Goal: Task Accomplishment & Management: Complete application form

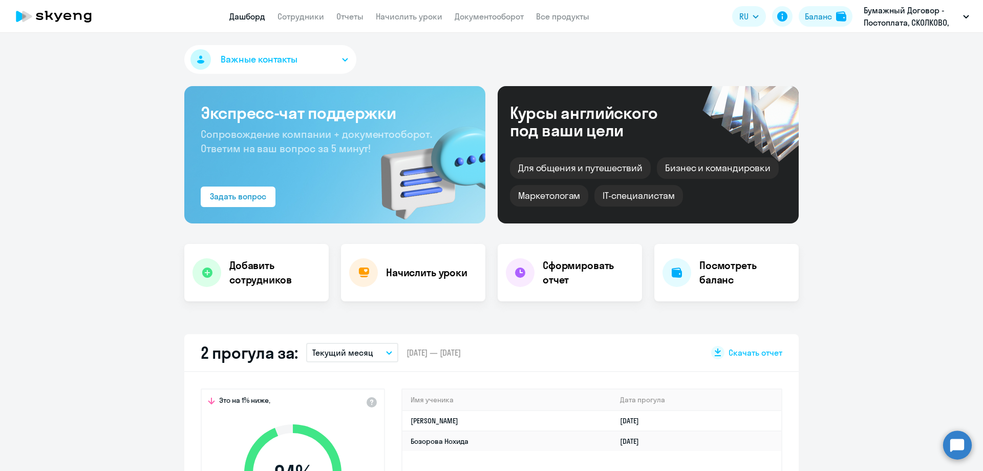
click at [314, 22] on app-menu-item-link "Сотрудники" at bounding box center [301, 16] width 47 height 13
click at [312, 17] on link "Сотрудники" at bounding box center [301, 16] width 47 height 10
select select "30"
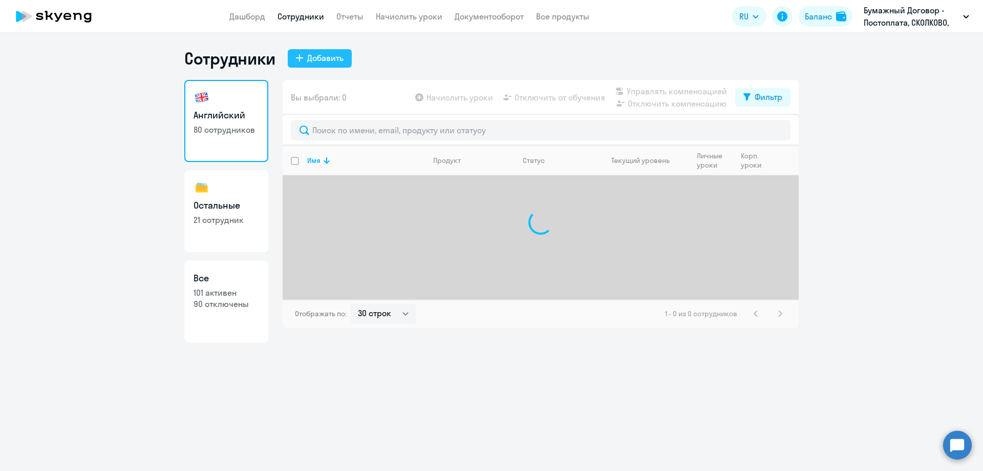
click at [332, 63] on div "Добавить" at bounding box center [325, 58] width 36 height 12
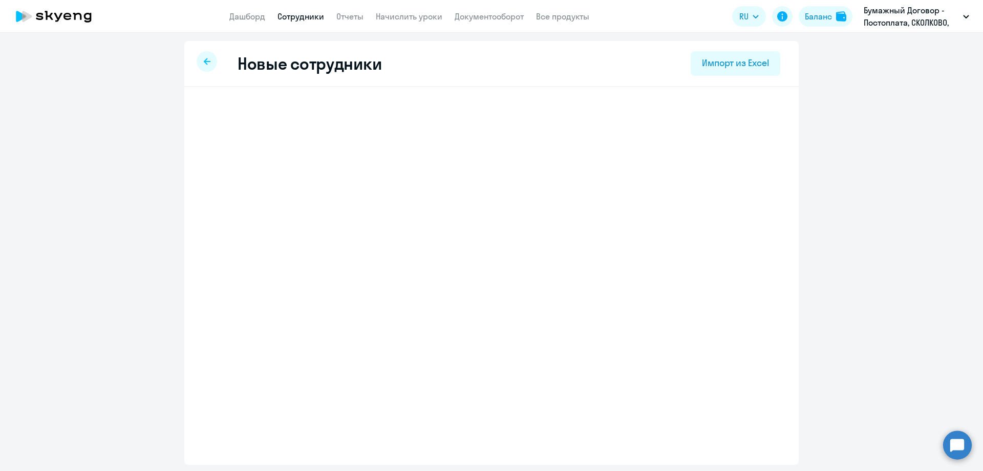
select select "english_adult_not_native_speaker"
select select "3"
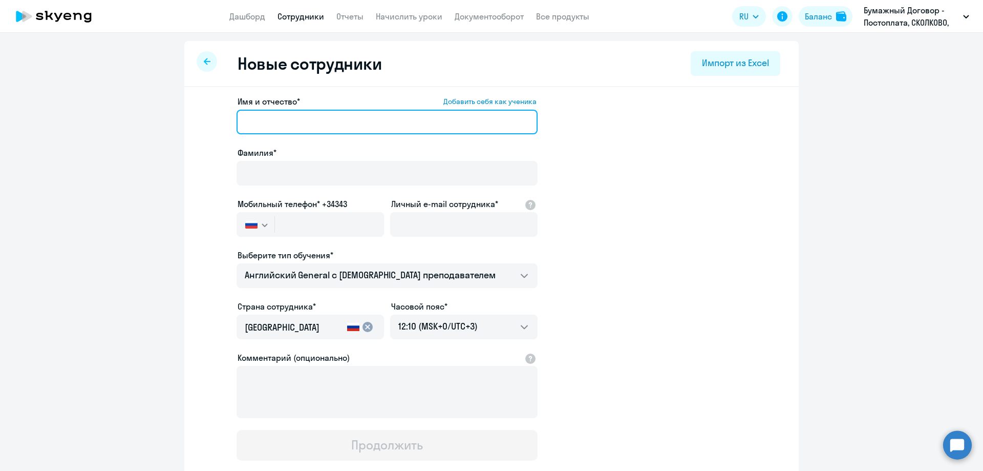
drag, startPoint x: 264, startPoint y: 110, endPoint x: 263, endPoint y: 117, distance: 7.2
click at [264, 110] on input "Имя и отчество* Добавить себя как ученика" at bounding box center [387, 122] width 301 height 25
type input "[PERSON_NAME]"
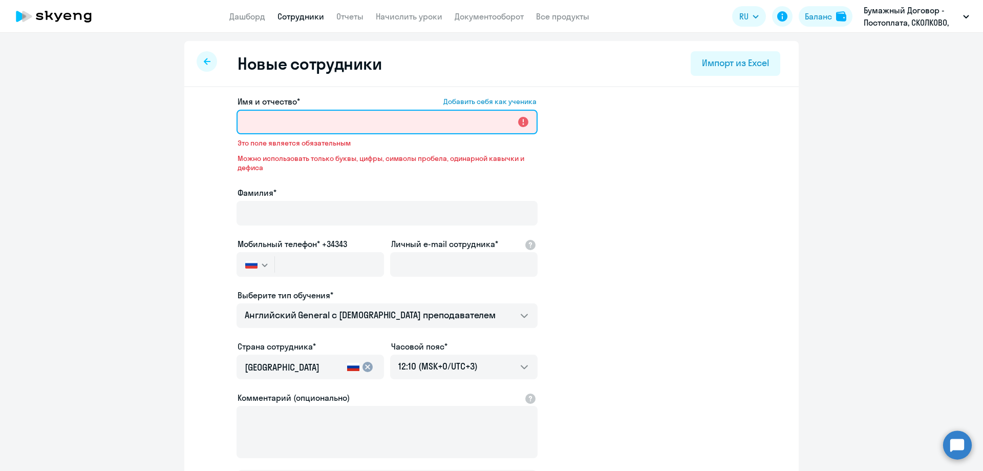
paste input "[PERSON_NAME]"
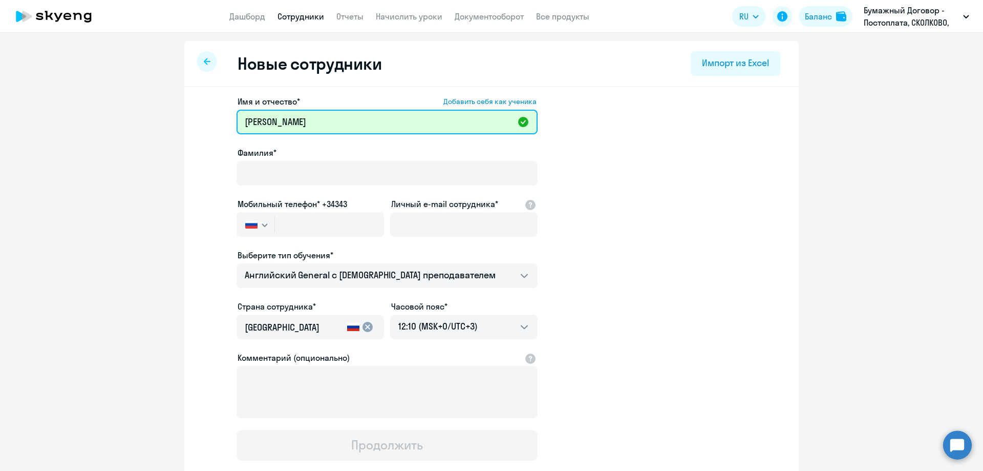
click at [279, 112] on input "[PERSON_NAME]" at bounding box center [387, 122] width 301 height 25
drag, startPoint x: 287, startPoint y: 119, endPoint x: 226, endPoint y: 118, distance: 60.9
click at [226, 118] on app-new-student-form "Имя и отчество* Добавить себя как ученика [PERSON_NAME]* Мобильный телефон* +34…" at bounding box center [492, 277] width 582 height 365
click at [272, 123] on input "[PERSON_NAME]" at bounding box center [387, 122] width 301 height 25
drag, startPoint x: 284, startPoint y: 119, endPoint x: 171, endPoint y: 139, distance: 114.8
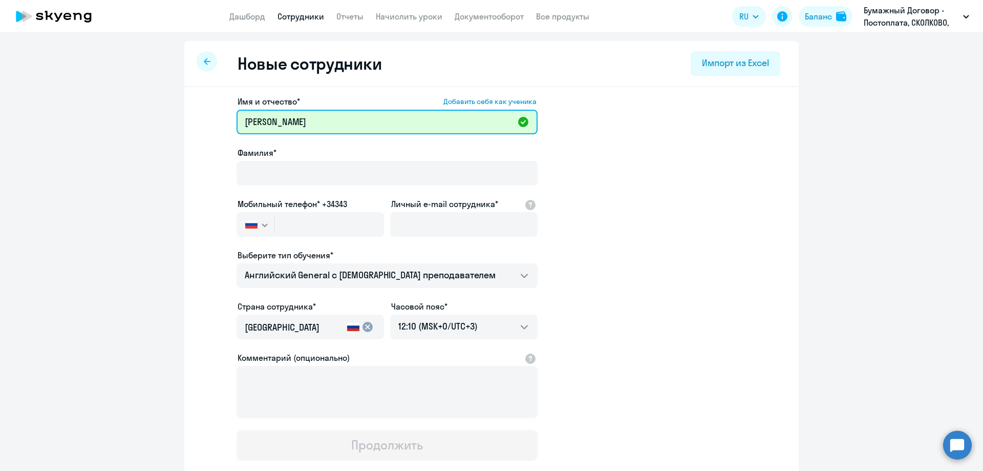
click at [171, 139] on ng-component "Новые сотрудники Импорт из Excel Имя и отчество* Добавить себя как ученика [PER…" at bounding box center [491, 289] width 983 height 496
type input "[PERSON_NAME]"
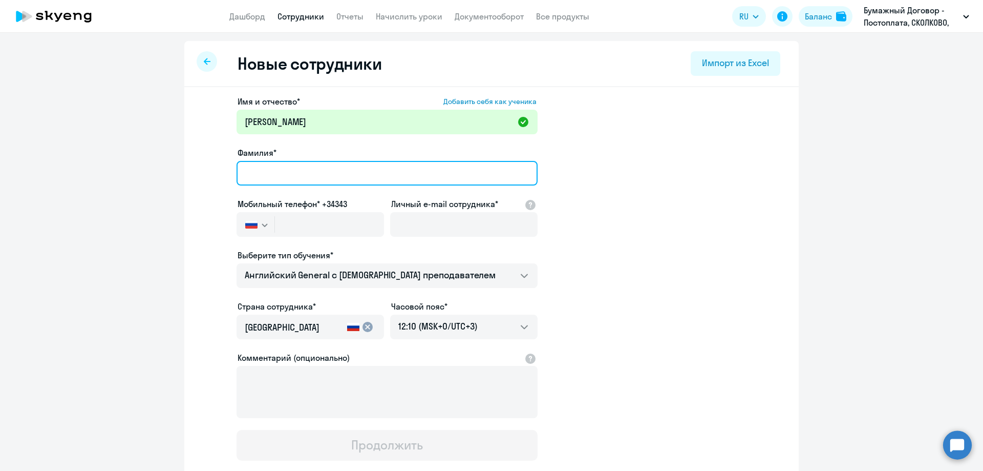
click at [283, 176] on input "Фамилия*" at bounding box center [387, 173] width 301 height 25
paste input "[PERSON_NAME]"
type input "[PERSON_NAME]"
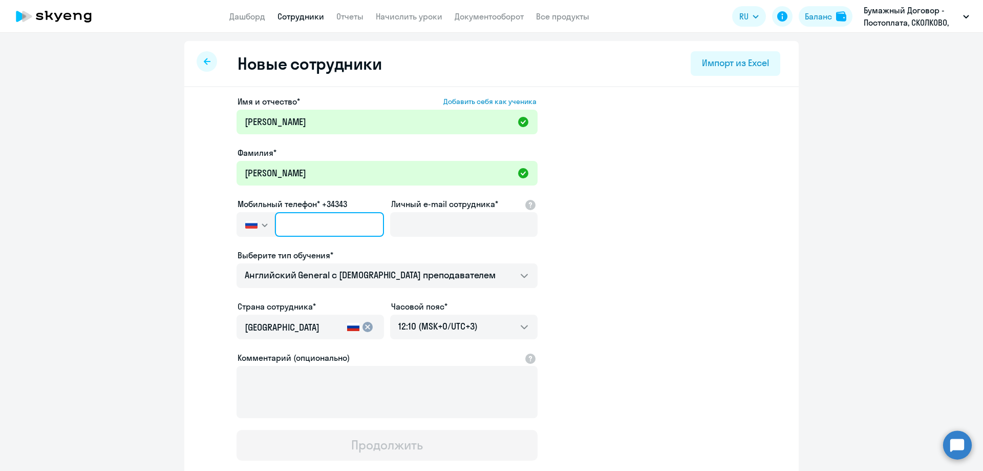
click at [304, 225] on input "text" at bounding box center [329, 224] width 109 height 25
paste input "[PHONE_NUMBER]"
type input "[PHONE_NUMBER]"
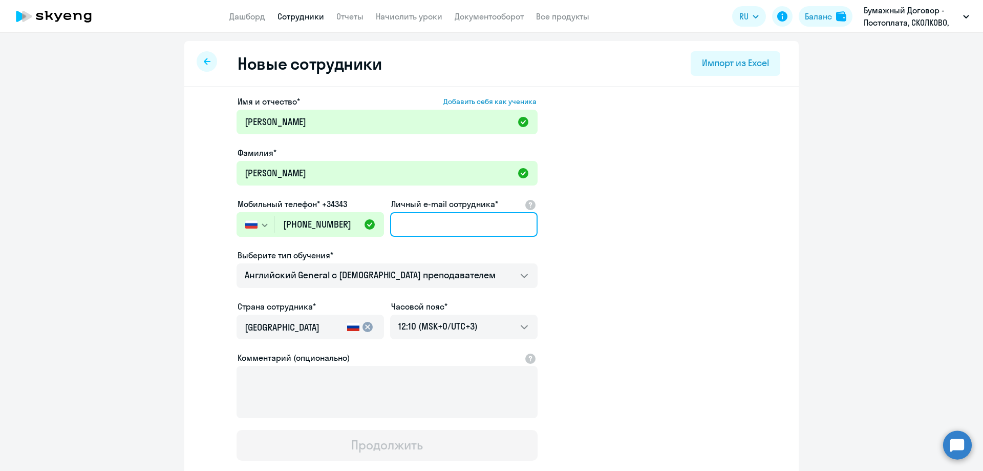
click at [459, 223] on input "Личный e-mail сотрудника*" at bounding box center [463, 224] width 147 height 25
paste input "[PERSON_NAME][EMAIL_ADDRESS][DOMAIN_NAME]"
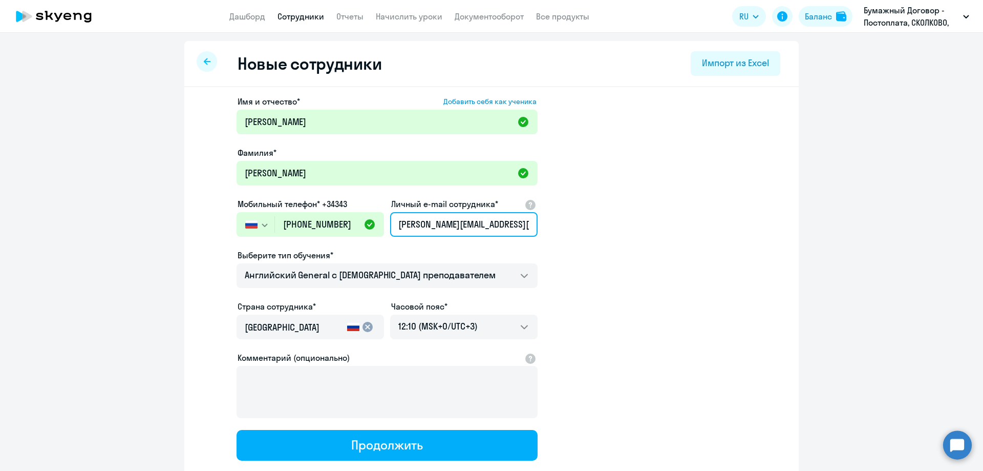
scroll to position [0, 2]
type input "[PERSON_NAME][EMAIL_ADDRESS][DOMAIN_NAME]"
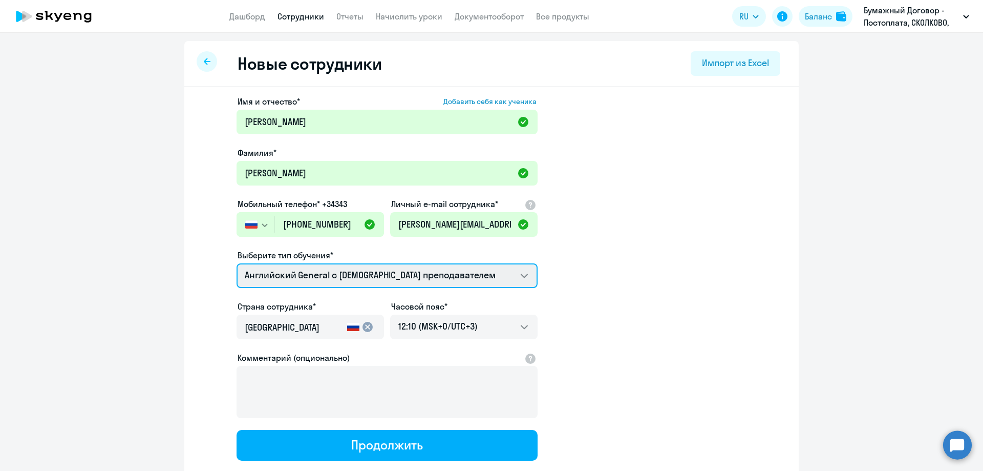
click at [486, 279] on select "Screening Test Talks 15 минутные разговоры на английском Премиум [DEMOGRAPHIC_D…" at bounding box center [387, 275] width 301 height 25
select select "english_adult_not_native_speaker_premium"
click at [237, 263] on select "Screening Test Talks 15 минутные разговоры на английском Премиум [DEMOGRAPHIC_D…" at bounding box center [387, 275] width 301 height 25
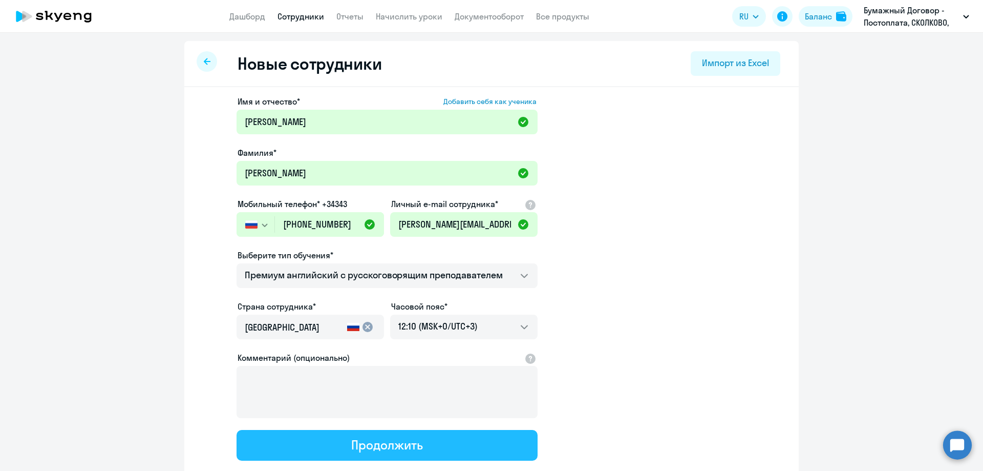
click at [370, 454] on button "Продолжить" at bounding box center [387, 445] width 301 height 31
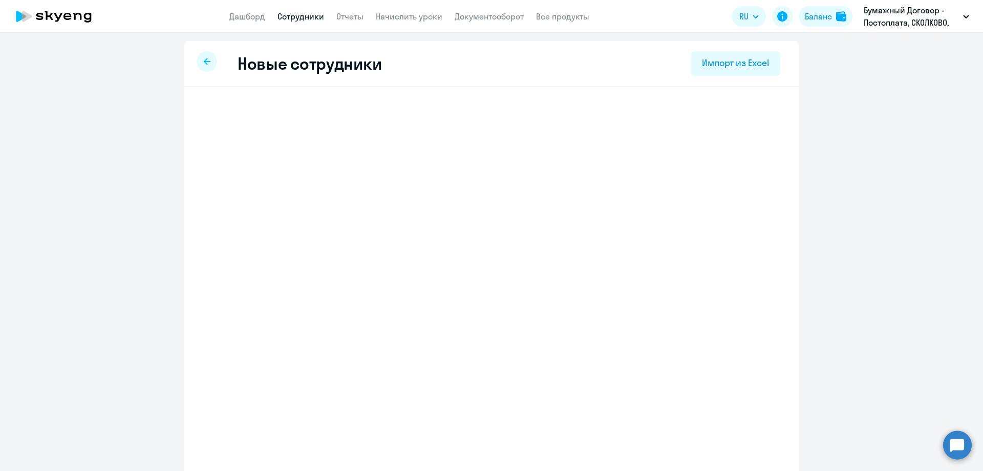
select select "english_adult_not_native_speaker_premium"
select select "3"
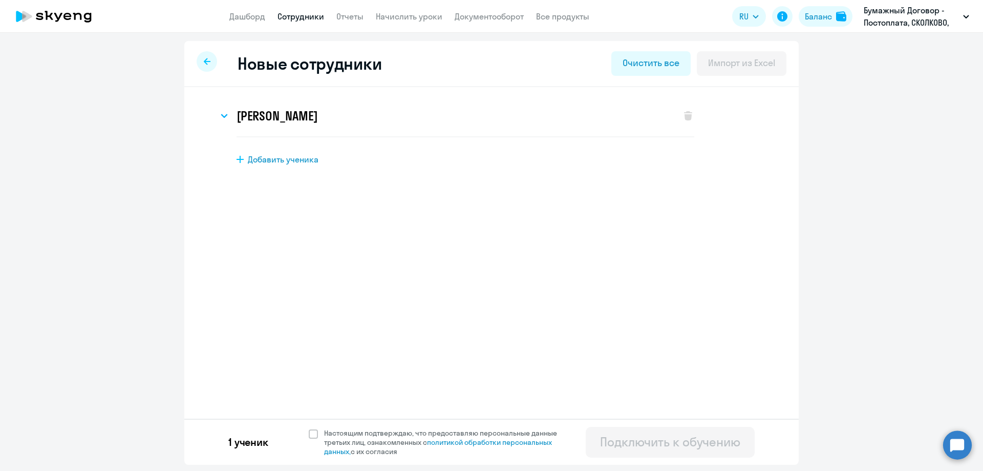
click at [284, 157] on span "Добавить ученика" at bounding box center [283, 159] width 71 height 11
select select "english_adult_not_native_speaker"
select select "3"
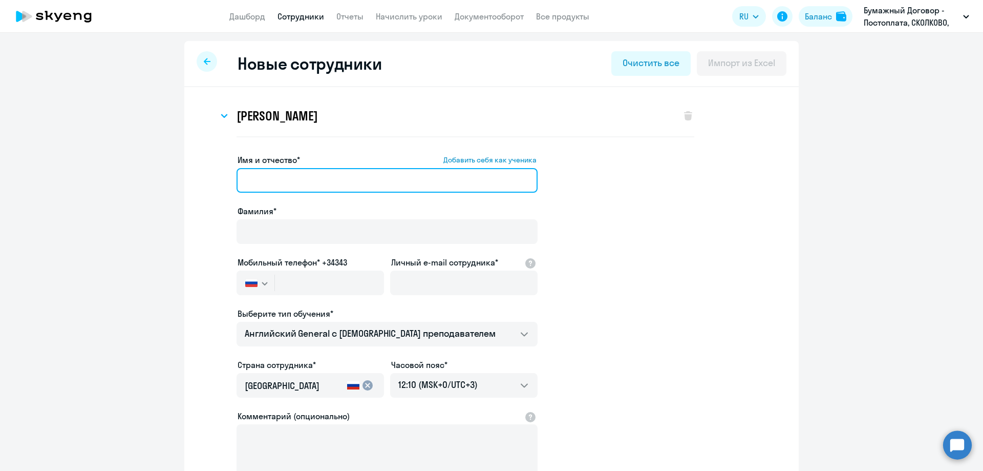
click at [329, 179] on input "Имя и отчество* Добавить себя как ученика" at bounding box center [387, 180] width 301 height 25
paste input "[PERSON_NAME]"
drag, startPoint x: 297, startPoint y: 180, endPoint x: 213, endPoint y: 176, distance: 84.1
click at [213, 176] on app-new-student-form "Имя и отчество* Добавить себя как ученика [PERSON_NAME]* Мобильный телефон* +34…" at bounding box center [492, 336] width 582 height 365
type input "[PERSON_NAME]"
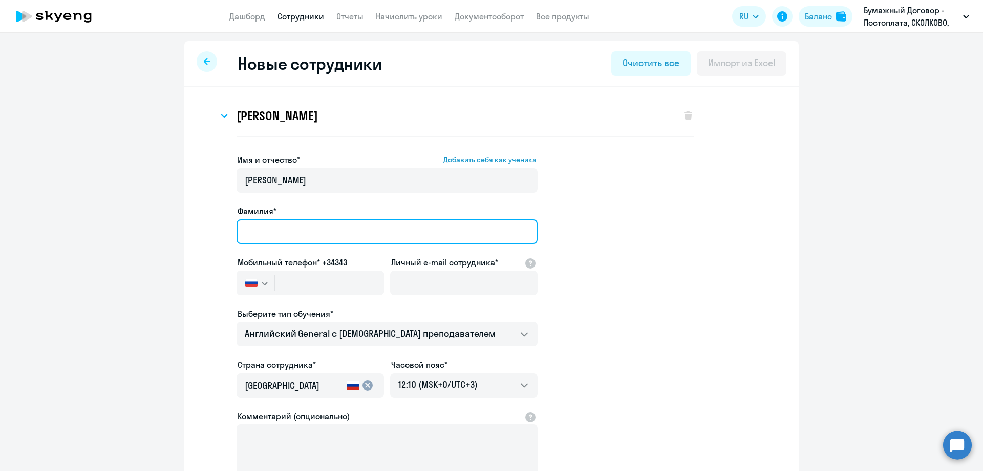
click at [281, 223] on input "Фамилия*" at bounding box center [387, 231] width 301 height 25
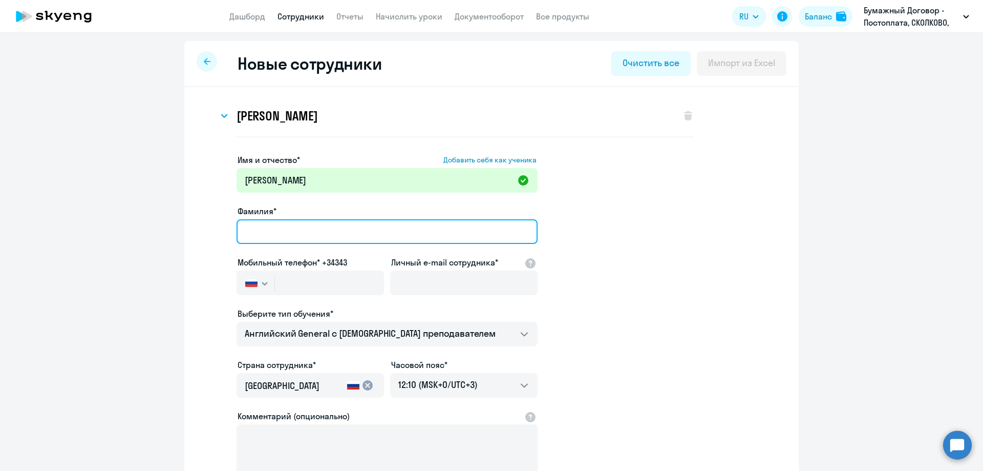
paste input "[PERSON_NAME]"
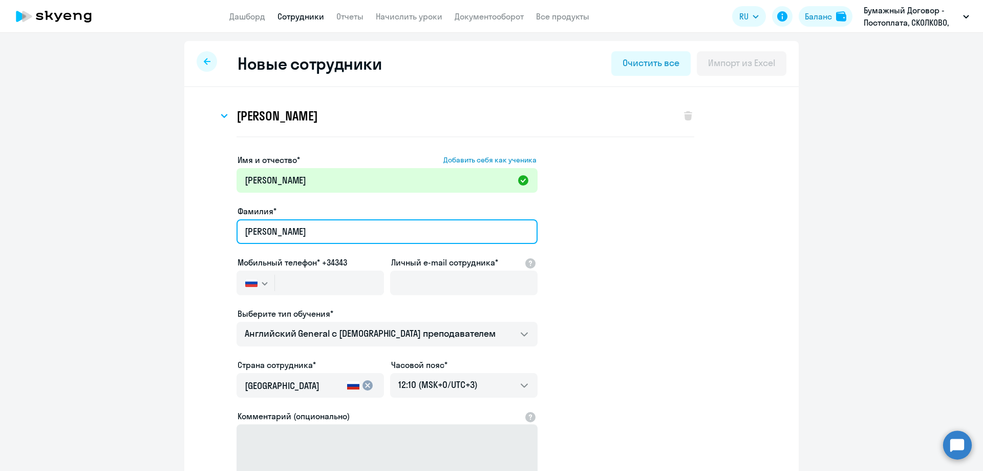
type input "[PERSON_NAME]"
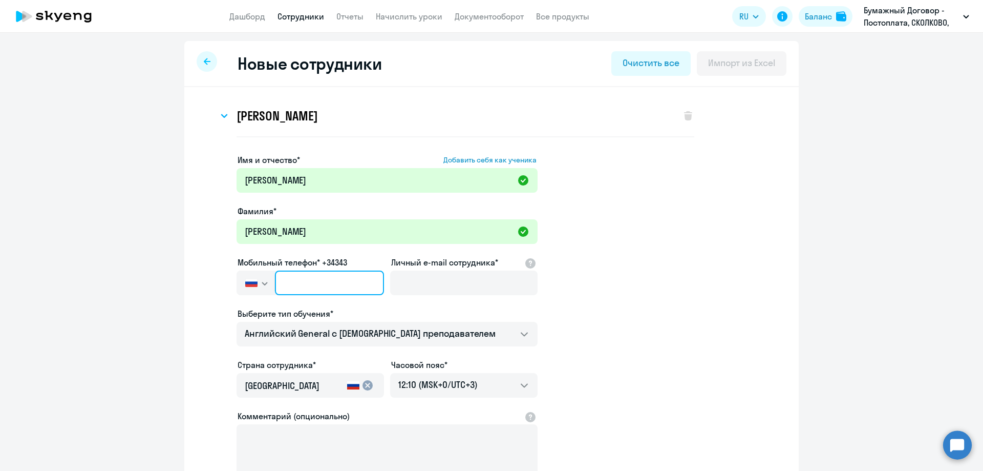
click at [363, 286] on input "text" at bounding box center [329, 282] width 109 height 25
paste input "[PHONE_NUMBER]"
type input "[PHONE_NUMBER]"
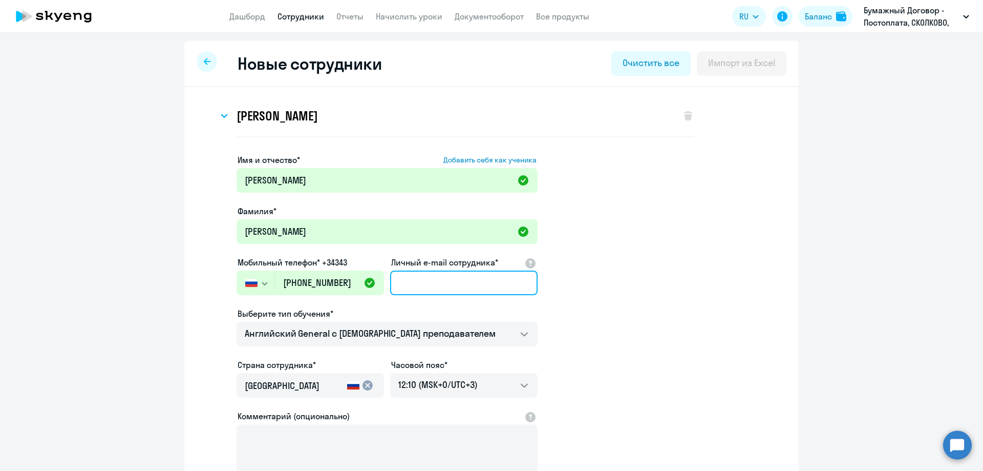
click at [453, 277] on input "Личный e-mail сотрудника*" at bounding box center [463, 282] width 147 height 25
paste input "[PERSON_NAME][EMAIL_ADDRESS][DOMAIN_NAME]"
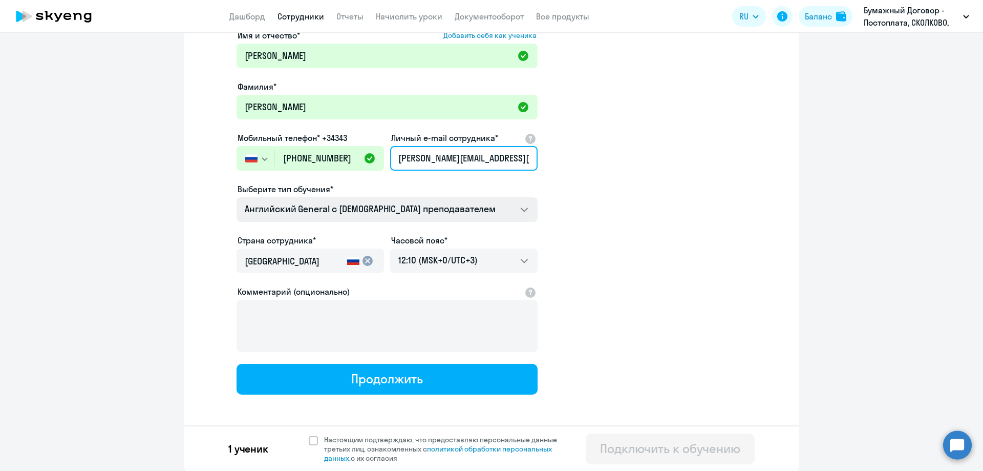
type input "[PERSON_NAME][EMAIL_ADDRESS][DOMAIN_NAME]"
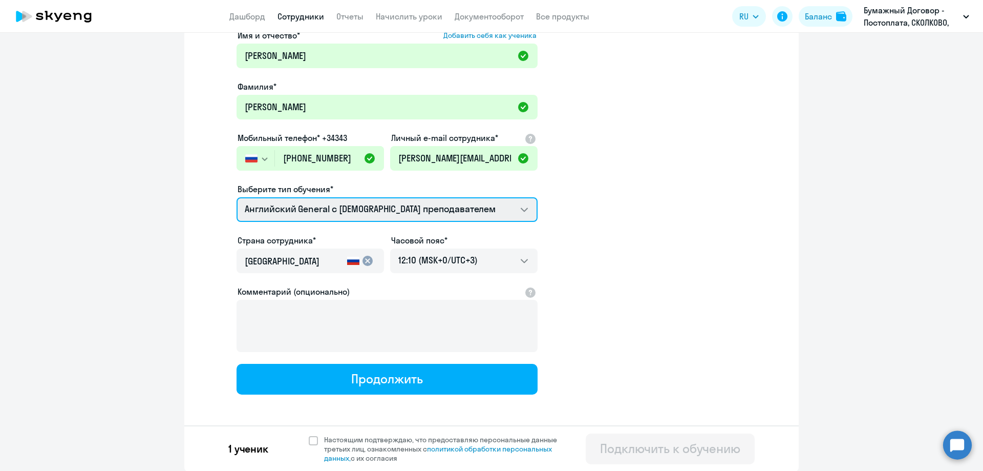
click at [368, 209] on select "Screening Test Talks 15 минутные разговоры на английском Премиум [DEMOGRAPHIC_D…" at bounding box center [387, 209] width 301 height 25
select select "english_adult_not_native_speaker_premium"
click at [237, 197] on select "Screening Test Talks 15 минутные разговоры на английском Премиум [DEMOGRAPHIC_D…" at bounding box center [387, 209] width 301 height 25
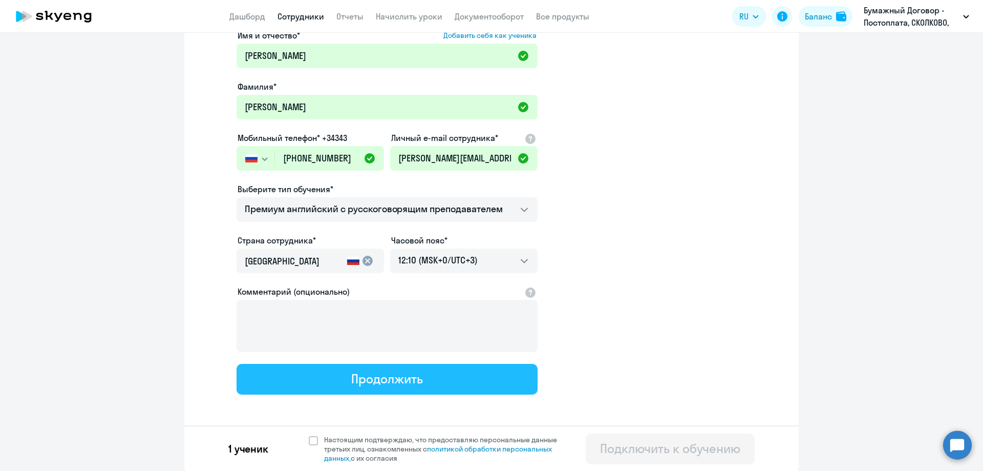
click at [344, 387] on button "Продолжить" at bounding box center [387, 379] width 301 height 31
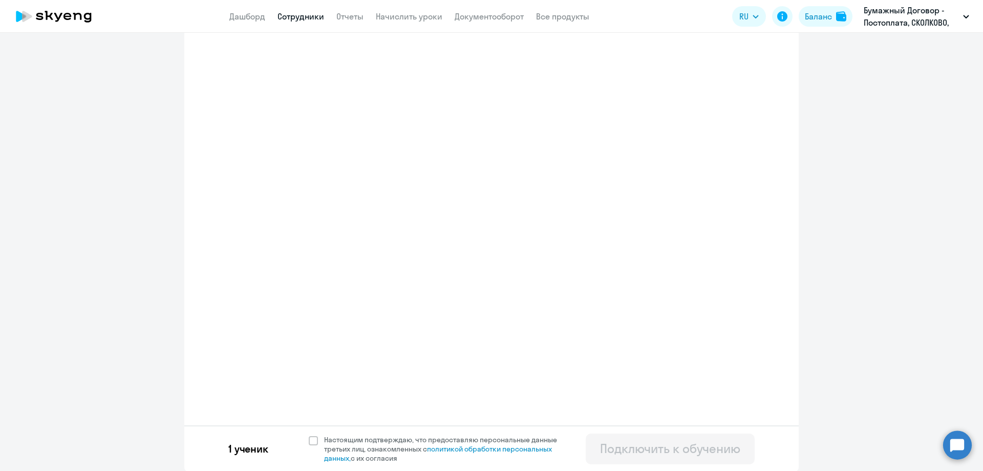
select select "english_adult_not_native_speaker_premium"
select select "3"
select select "english_adult_not_native_speaker_premium"
select select "3"
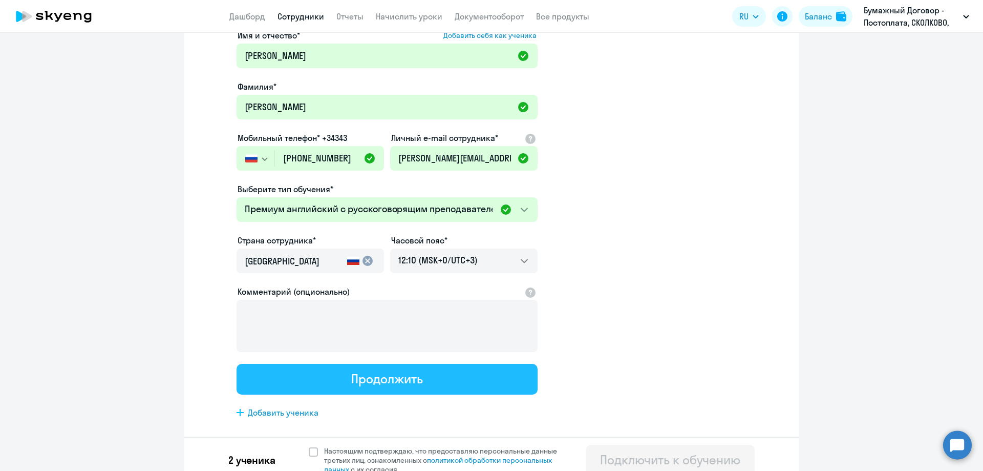
scroll to position [0, 0]
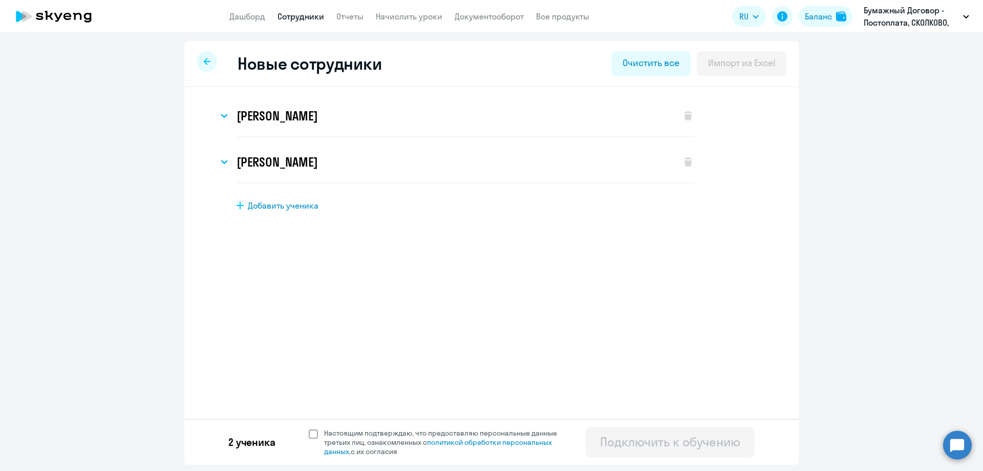
click at [317, 436] on span at bounding box center [313, 433] width 9 height 9
click at [309, 428] on input "Настоящим подтверждаю, что предоставляю персональные данные третьих лиц, ознако…" at bounding box center [308, 428] width 1 height 1
checkbox input "true"
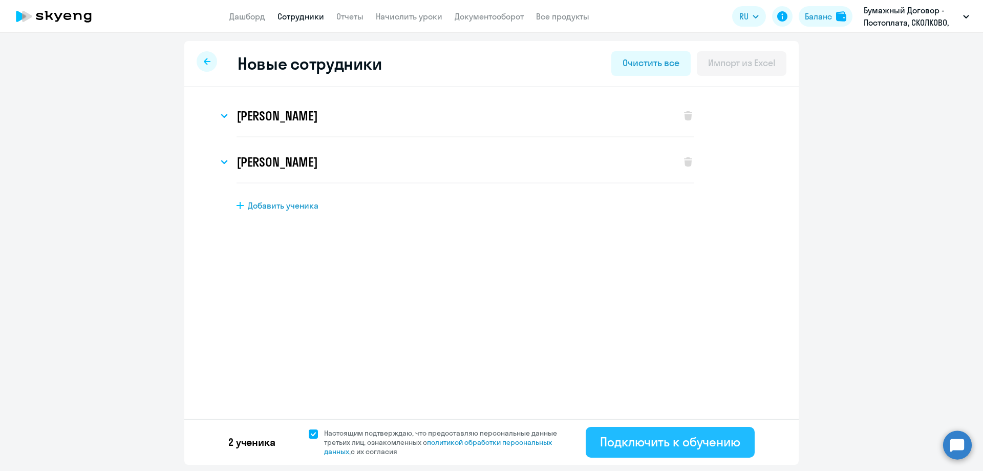
click at [698, 440] on div "Подключить к обучению" at bounding box center [670, 441] width 140 height 16
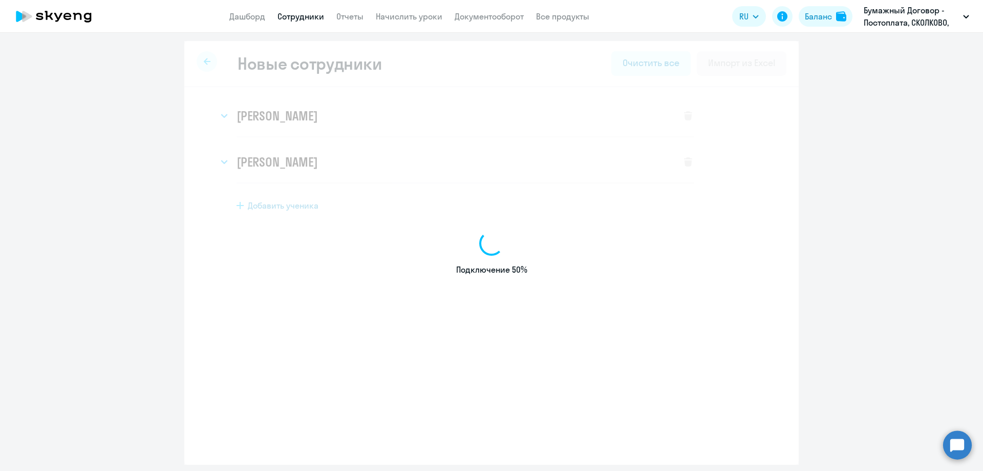
select select "english_adult_not_native_speaker"
select select "3"
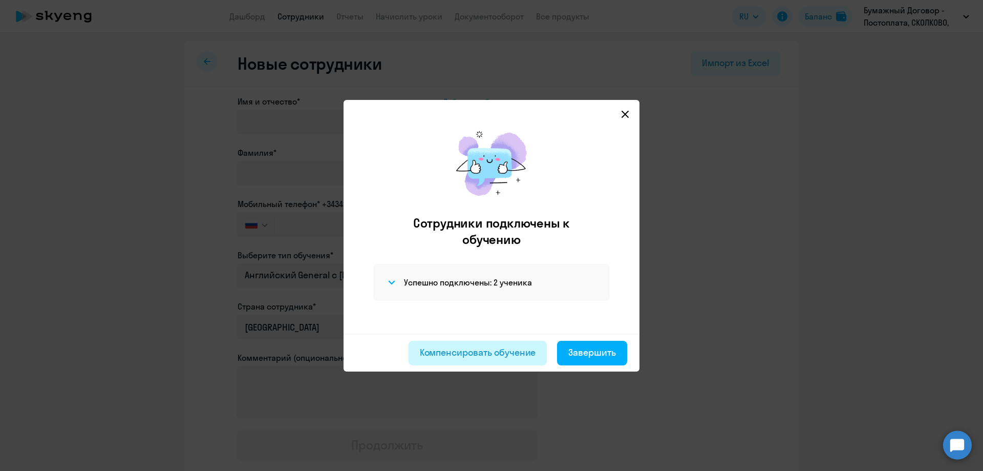
click at [512, 350] on div "Компенсировать обучение" at bounding box center [478, 352] width 116 height 13
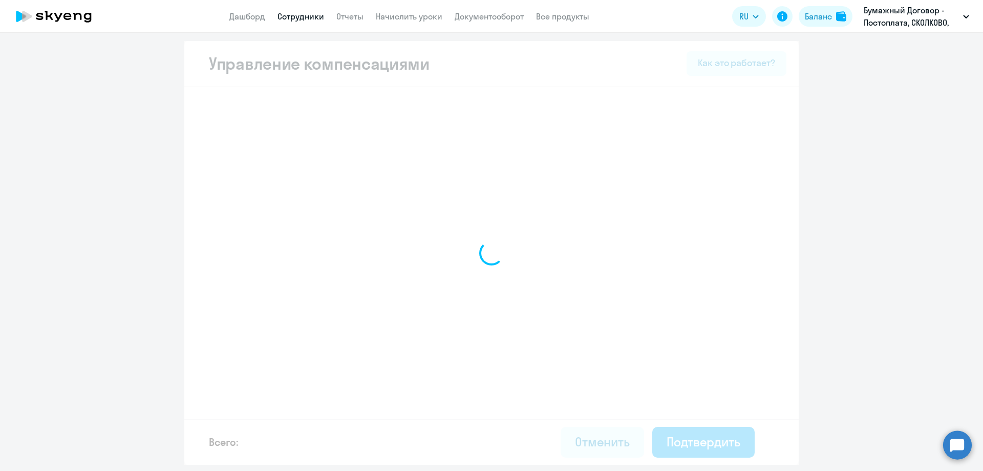
select select "MONTHLY"
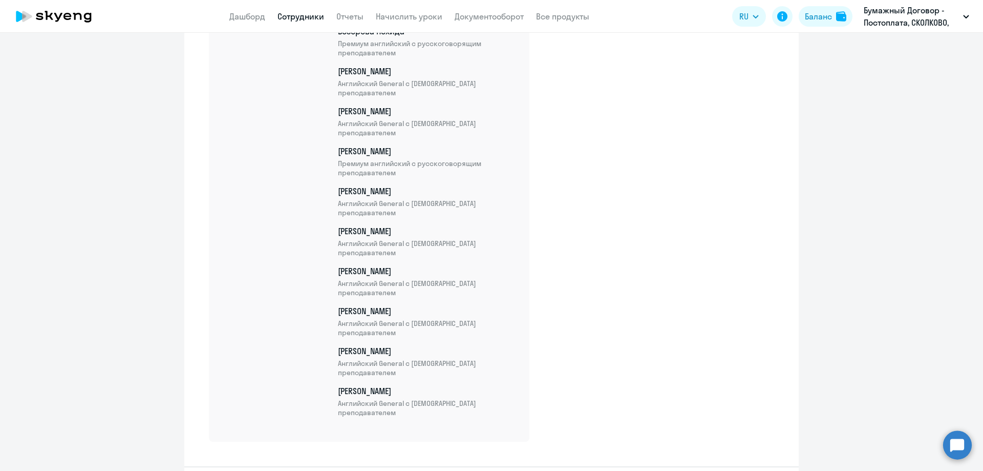
scroll to position [3501, 0]
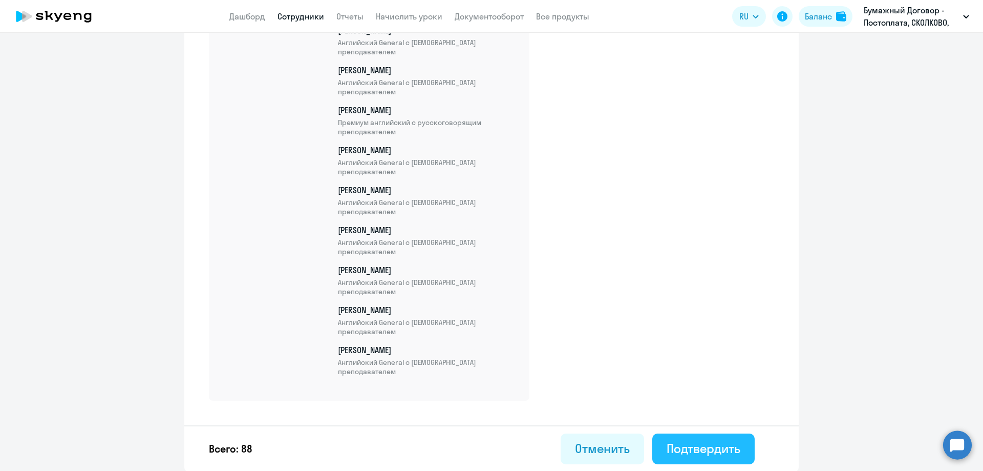
click at [716, 449] on div "Подтвердить" at bounding box center [704, 448] width 74 height 16
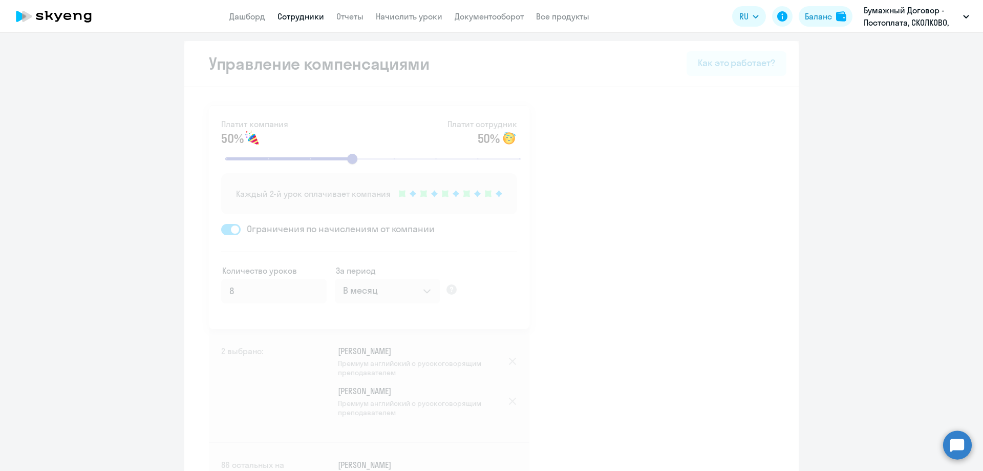
select select "30"
